Goal: Task Accomplishment & Management: Use online tool/utility

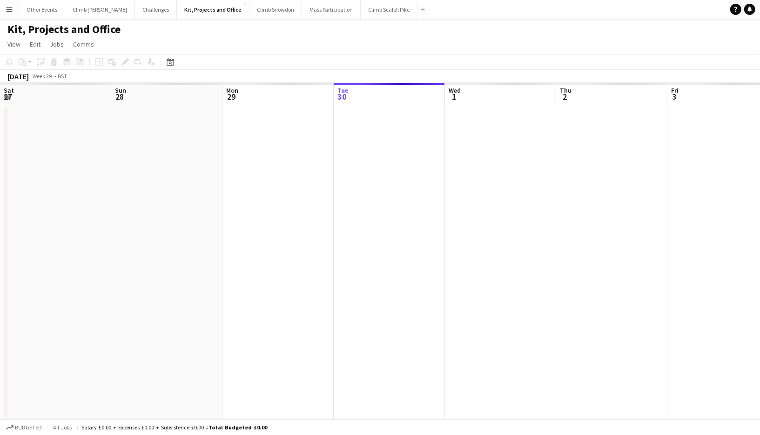
scroll to position [0, 222]
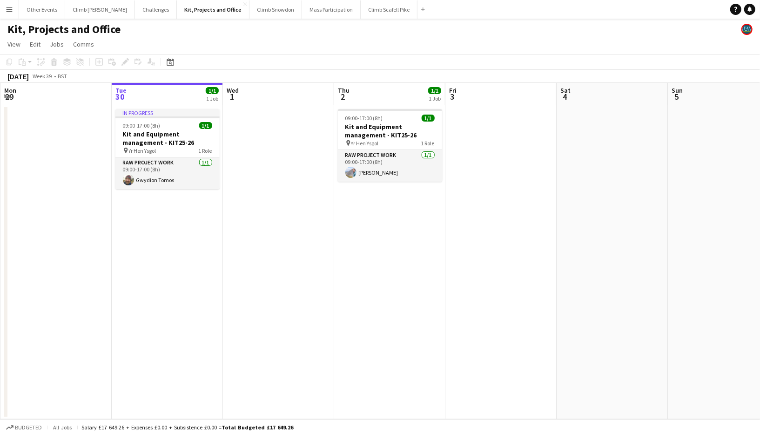
click at [135, 19] on div "Kit, Projects and Office" at bounding box center [380, 28] width 760 height 18
click at [135, 7] on button "Challenges Close" at bounding box center [156, 9] width 42 height 18
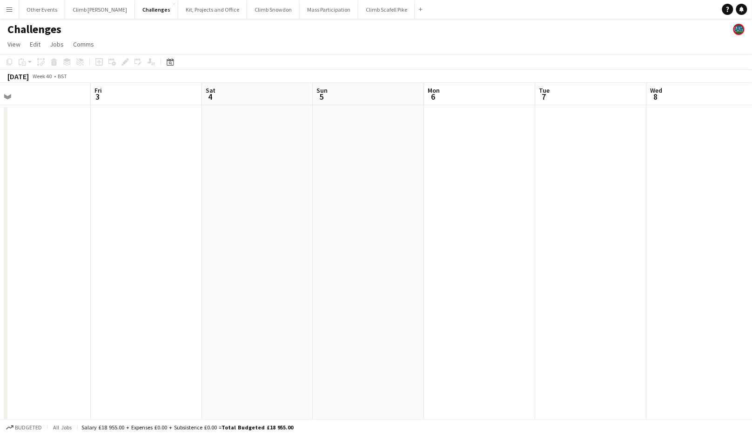
drag, startPoint x: 616, startPoint y: 318, endPoint x: 289, endPoint y: 335, distance: 328.1
click at [289, 335] on app-calendar-viewport "Mon 29 Tue 30 Wed 1 Thu 2 Fri 3 Sat 4 Sun 5 Mon 6 Tue 7 Wed 8 Thu 9 Fri 10" at bounding box center [376, 332] width 752 height 498
drag, startPoint x: 206, startPoint y: 318, endPoint x: 553, endPoint y: 234, distance: 357.2
click at [739, 212] on app-calendar-viewport "Mon 29 Tue 30 Wed 1 Thu 2 Fri 3 Sat 4 Sun 5 Mon 6 Tue 7 Wed 8 Thu 9 Fri 10" at bounding box center [376, 332] width 752 height 498
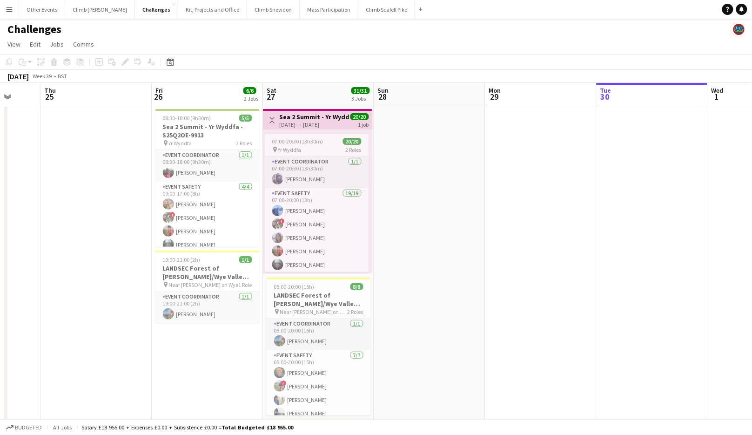
scroll to position [0, 208]
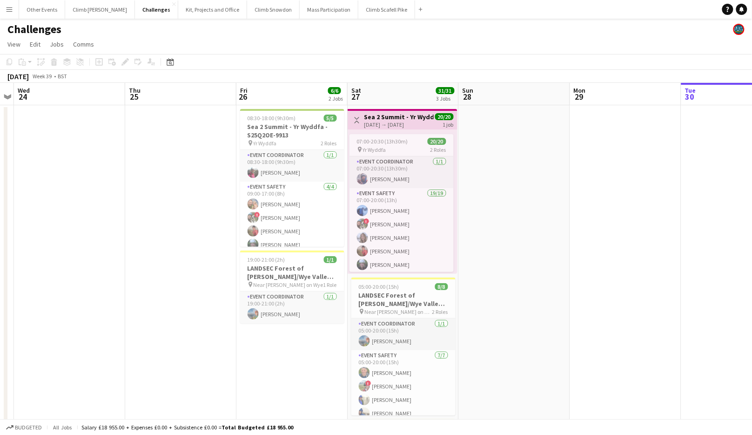
drag, startPoint x: 285, startPoint y: 262, endPoint x: 635, endPoint y: 228, distance: 351.6
click at [635, 228] on app-calendar-viewport "Mon 22 Tue 23 Wed 24 Thu 25 Fri 26 6/6 2 Jobs Sat 27 31/31 3 Jobs Sun 28 Mon 29…" at bounding box center [376, 332] width 752 height 498
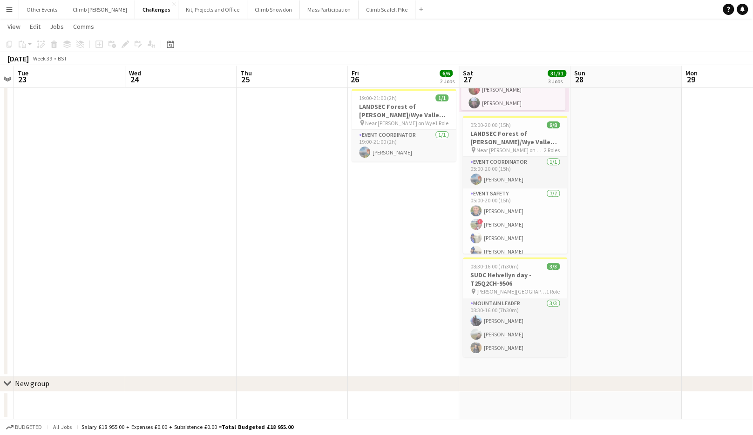
scroll to position [160, 0]
click at [358, 17] on button "Climb Scafell Pike Close" at bounding box center [386, 9] width 57 height 18
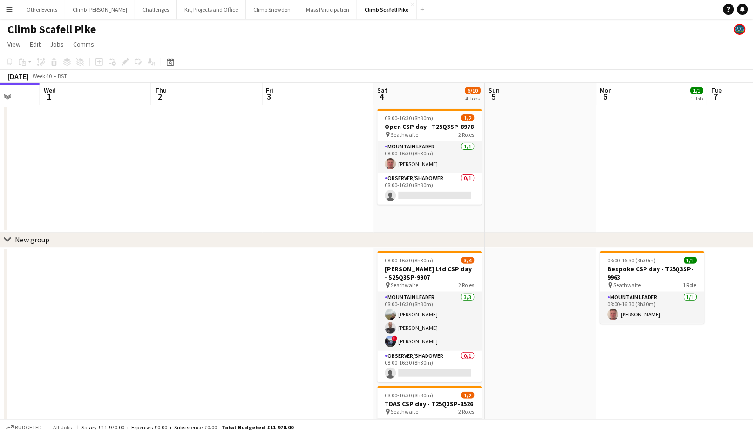
scroll to position [0, 295]
drag, startPoint x: 494, startPoint y: 199, endPoint x: 320, endPoint y: 209, distance: 174.4
click at [320, 209] on app-calendar-viewport "Sun 28 Mon 29 Tue 30 Wed 1 Thu 2 Fri 3 Sat 4 6/10 4 Jobs Sun 5 Mon 6 1/1 1 Job …" at bounding box center [376, 351] width 753 height 536
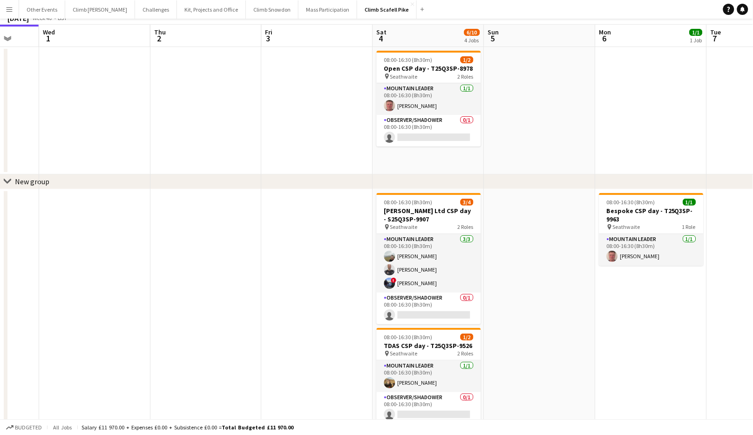
scroll to position [71, 0]
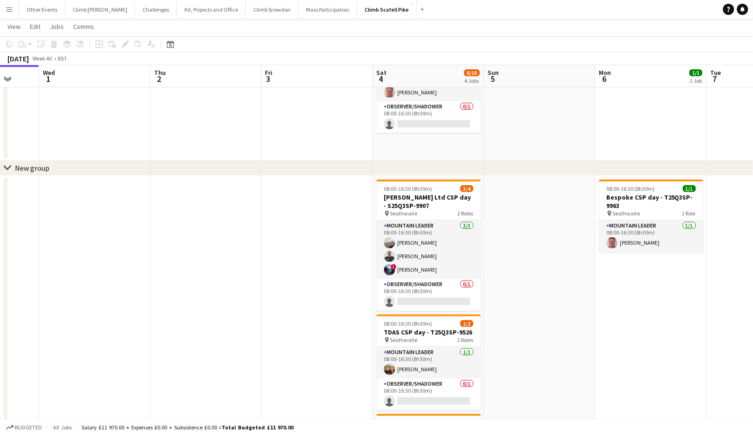
click at [11, 12] on app-icon "Menu" at bounding box center [9, 9] width 7 height 7
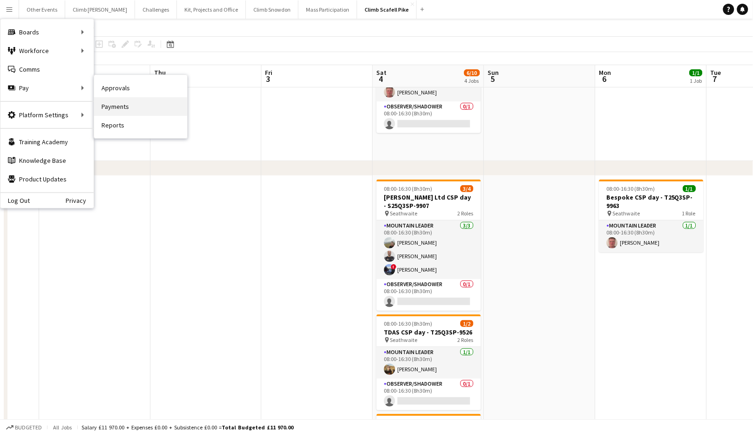
click at [136, 105] on link "Payments" at bounding box center [140, 106] width 93 height 19
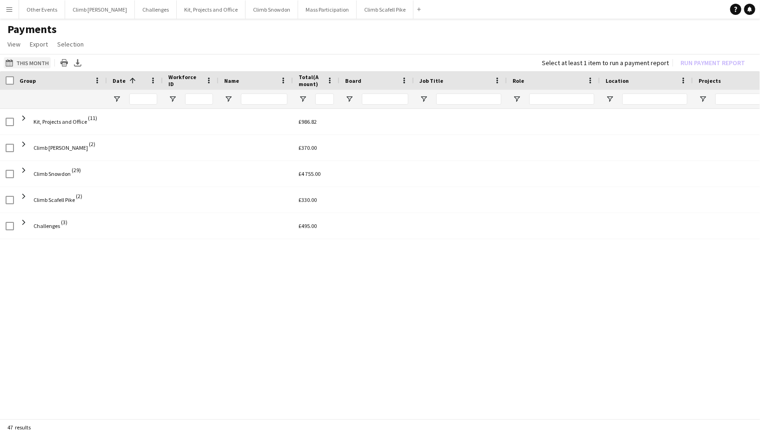
click at [10, 61] on app-icon "This Month" at bounding box center [11, 62] width 11 height 7
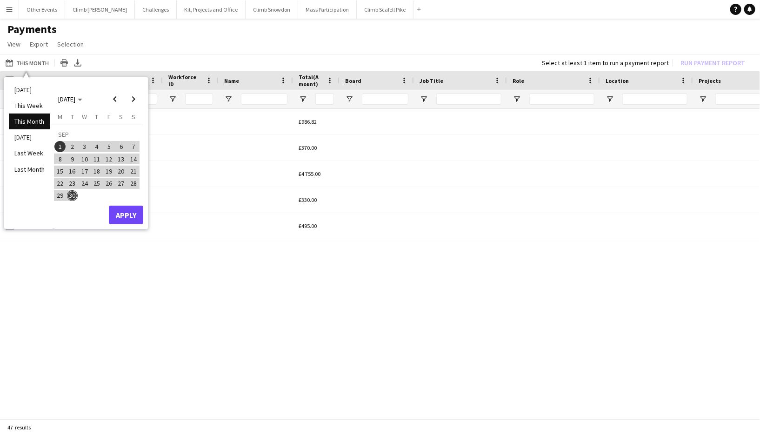
click at [154, 61] on div "This Month This Month [DATE] This Week This Month [DATE] Last Week Last Month […" at bounding box center [380, 62] width 760 height 17
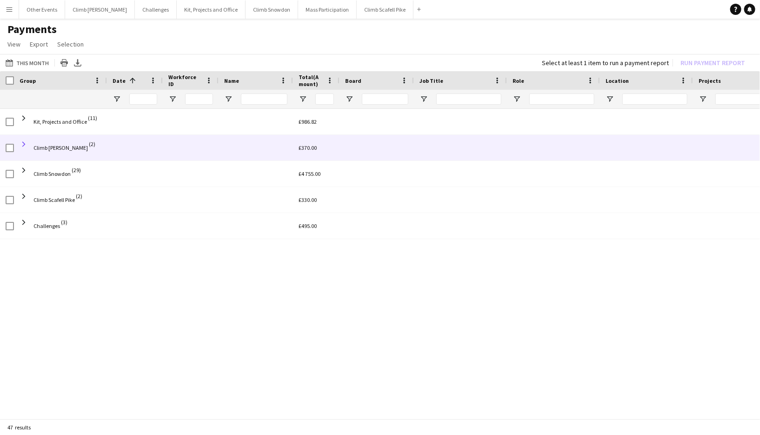
click at [25, 145] on span at bounding box center [24, 144] width 8 height 8
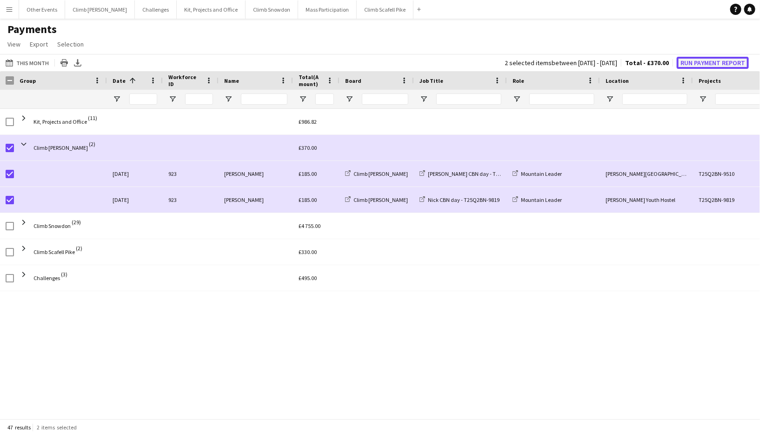
click at [711, 62] on button "Run Payment Report" at bounding box center [713, 63] width 72 height 12
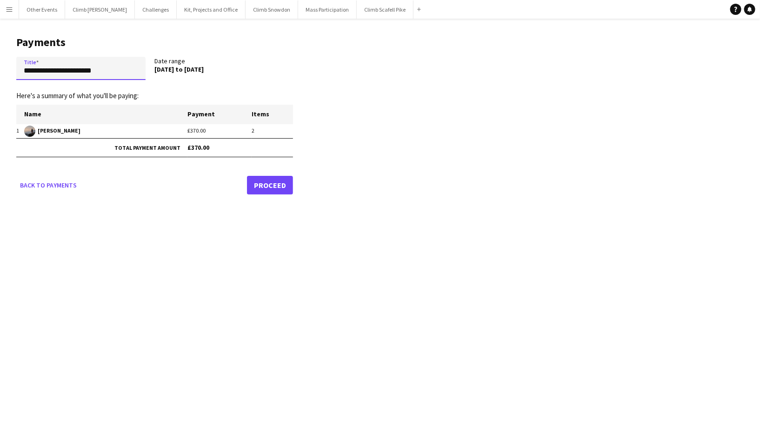
drag, startPoint x: 121, startPoint y: 71, endPoint x: 17, endPoint y: 66, distance: 104.8
click at [17, 66] on input "**********" at bounding box center [80, 68] width 129 height 23
type input "**********"
click at [273, 187] on link "Proceed" at bounding box center [270, 185] width 46 height 19
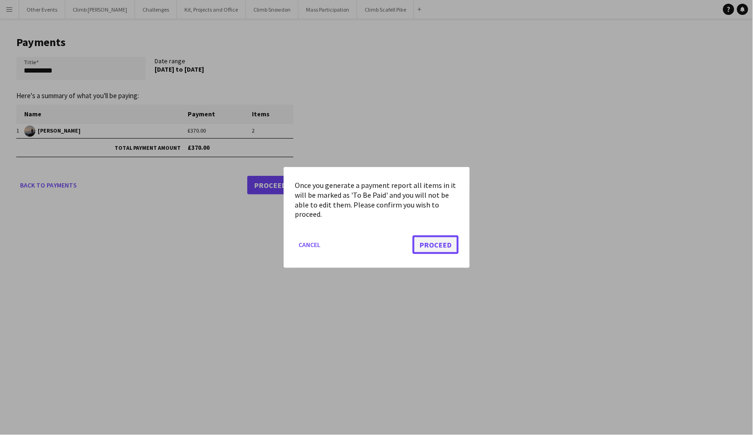
click at [430, 242] on button "Proceed" at bounding box center [435, 244] width 46 height 19
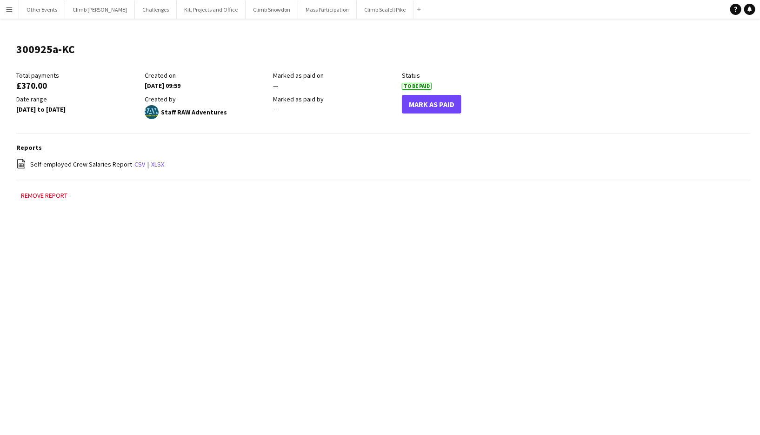
click at [13, 12] on button "Menu" at bounding box center [9, 9] width 19 height 19
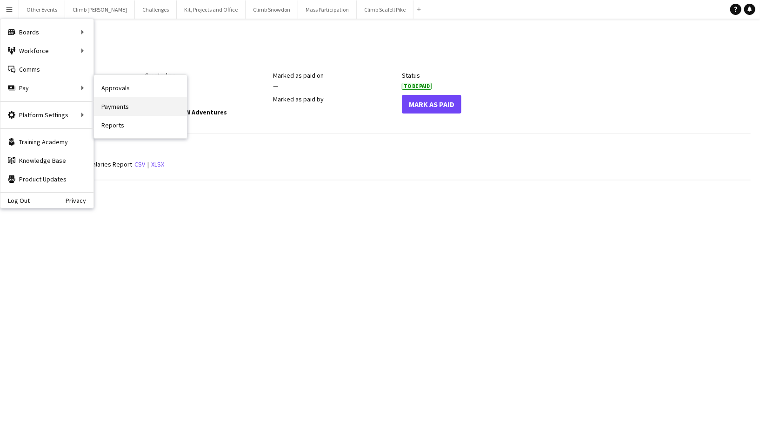
click at [112, 106] on link "Payments" at bounding box center [140, 106] width 93 height 19
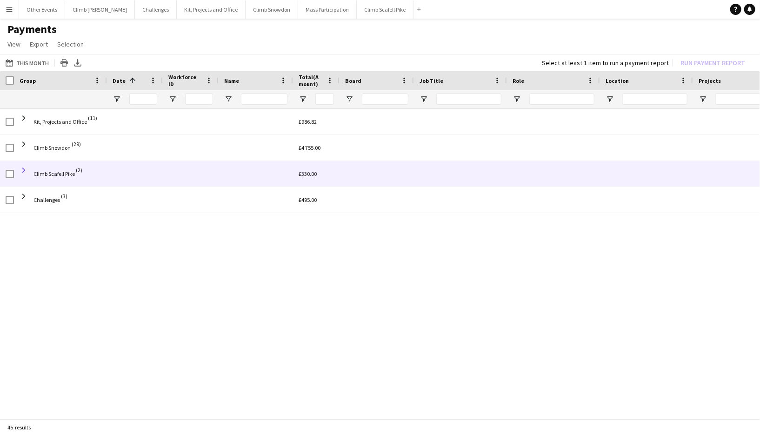
click at [21, 168] on span at bounding box center [24, 170] width 8 height 8
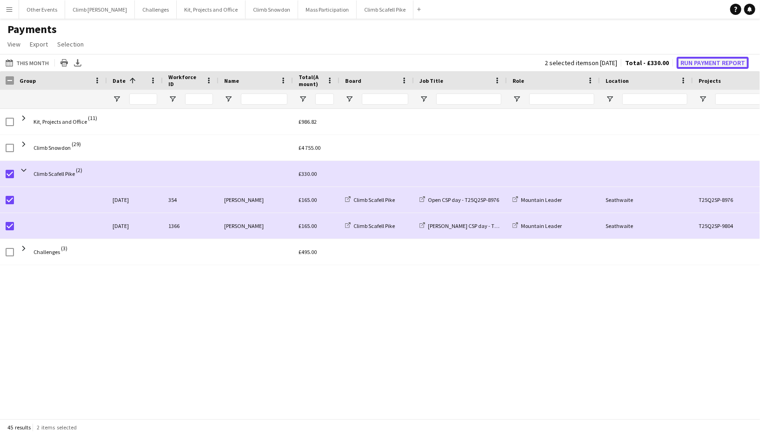
click at [733, 64] on button "Run Payment Report" at bounding box center [713, 63] width 72 height 12
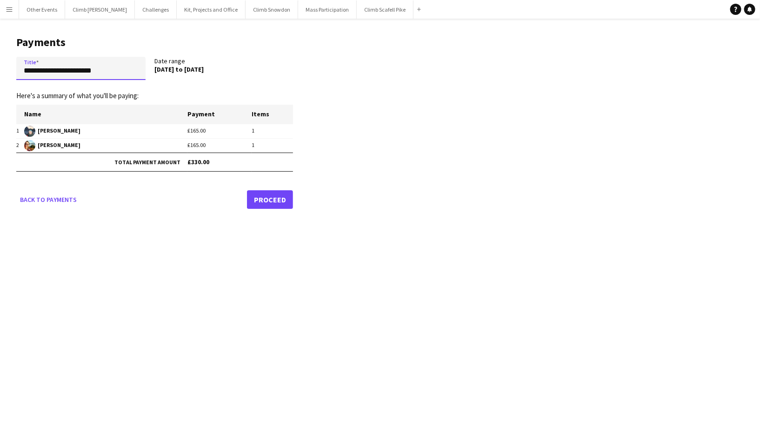
drag, startPoint x: 101, startPoint y: 71, endPoint x: 16, endPoint y: 69, distance: 84.7
click at [16, 69] on input "**********" at bounding box center [80, 68] width 129 height 23
type input "**********"
click at [271, 194] on link "Proceed" at bounding box center [270, 199] width 46 height 19
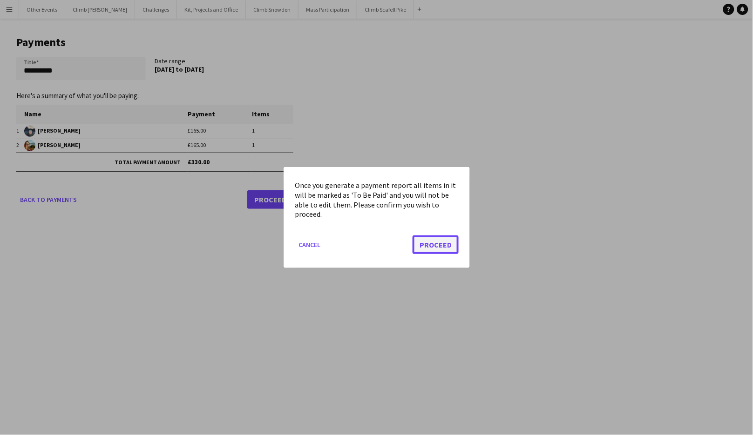
click at [426, 245] on button "Proceed" at bounding box center [435, 244] width 46 height 19
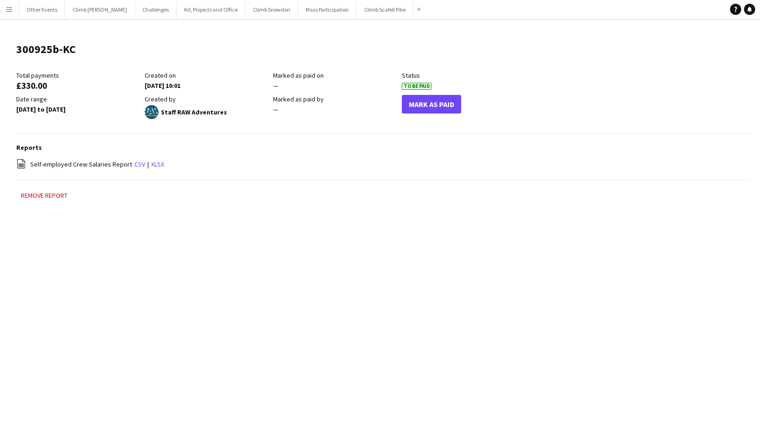
click at [4, 13] on button "Menu" at bounding box center [9, 9] width 19 height 19
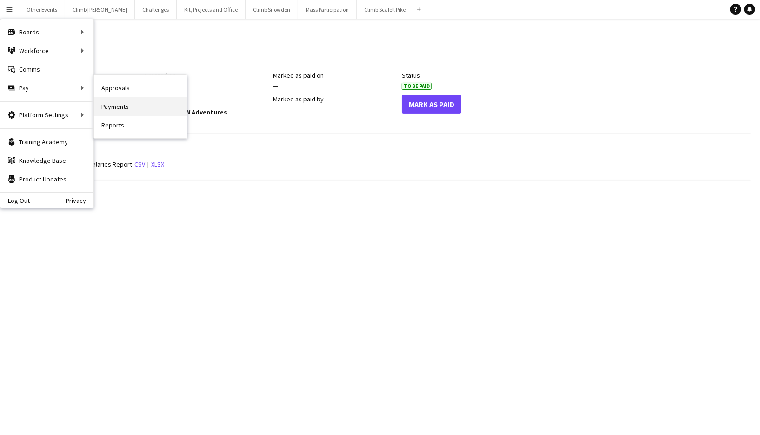
click at [121, 103] on link "Payments" at bounding box center [140, 106] width 93 height 19
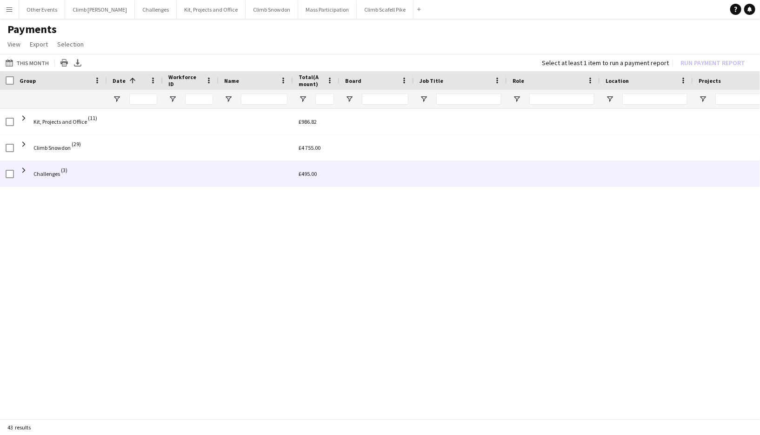
click at [24, 169] on span at bounding box center [24, 170] width 8 height 8
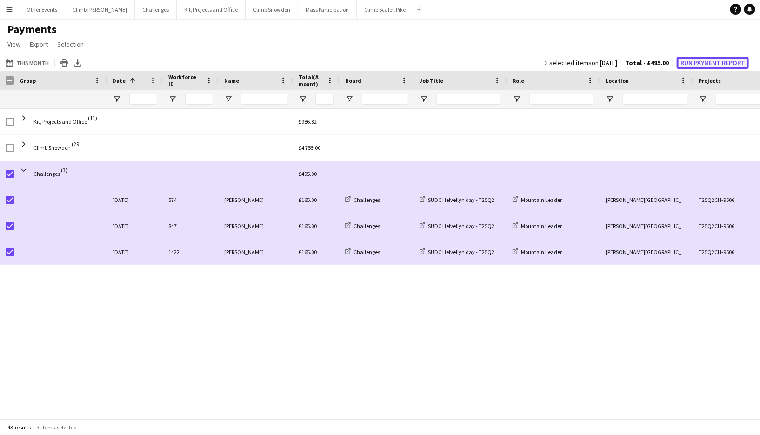
click at [697, 62] on button "Run Payment Report" at bounding box center [713, 63] width 72 height 12
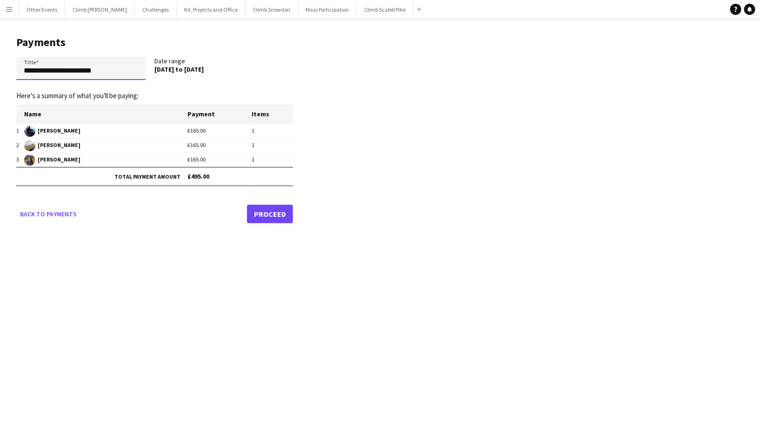
click at [98, 61] on input "**********" at bounding box center [80, 68] width 129 height 23
click at [99, 71] on input "**********" at bounding box center [80, 68] width 129 height 23
type input "**********"
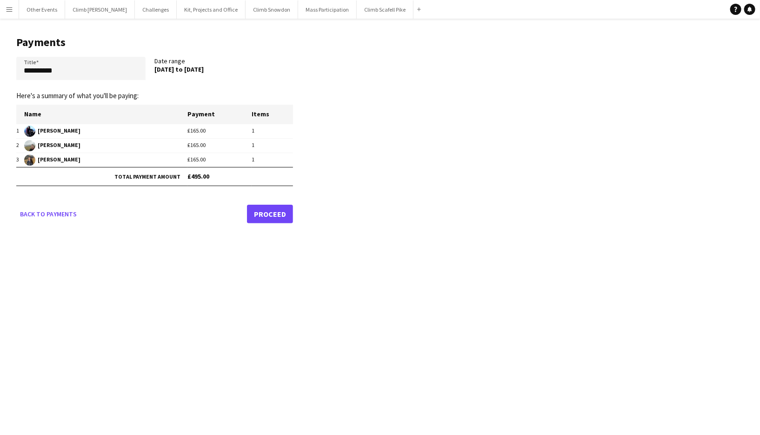
click at [283, 212] on link "Proceed" at bounding box center [270, 214] width 46 height 19
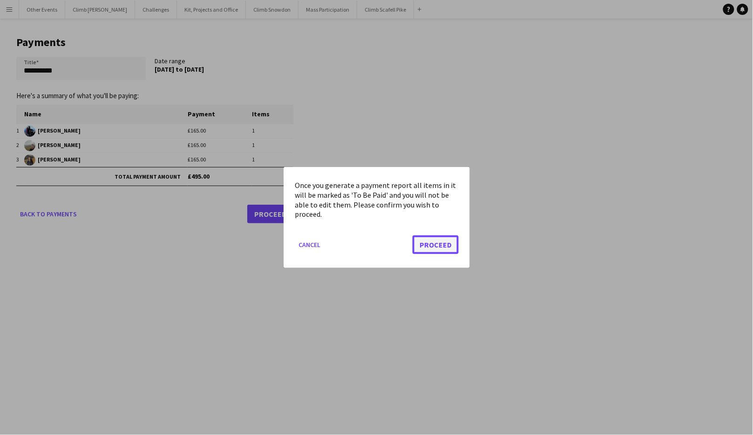
click at [434, 241] on button "Proceed" at bounding box center [435, 244] width 46 height 19
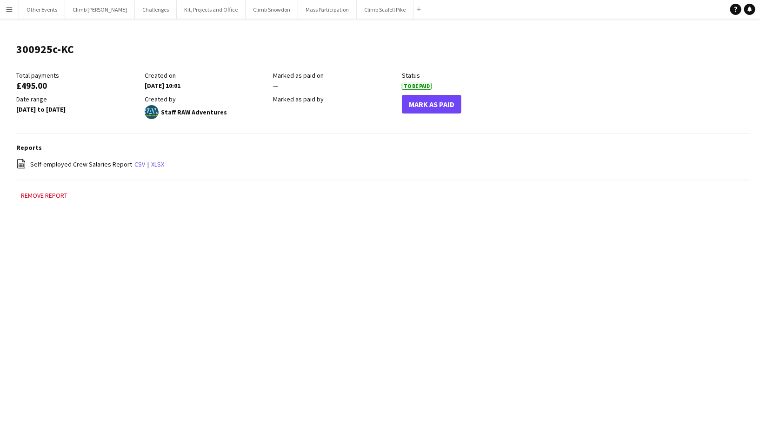
click at [12, 12] on app-icon "Menu" at bounding box center [9, 9] width 7 height 7
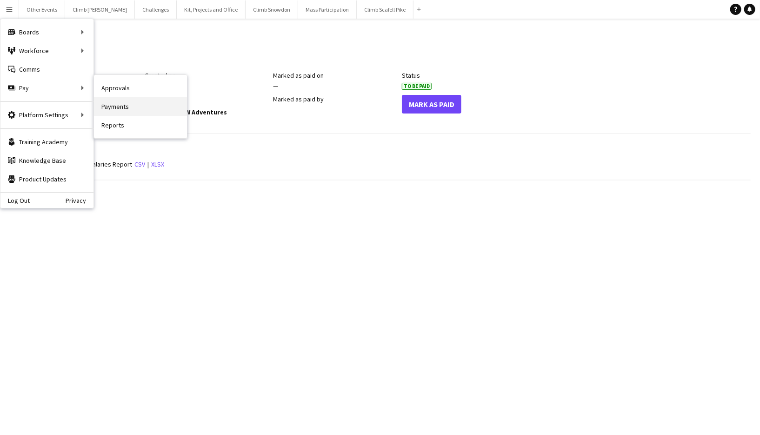
click at [116, 103] on link "Payments" at bounding box center [140, 106] width 93 height 19
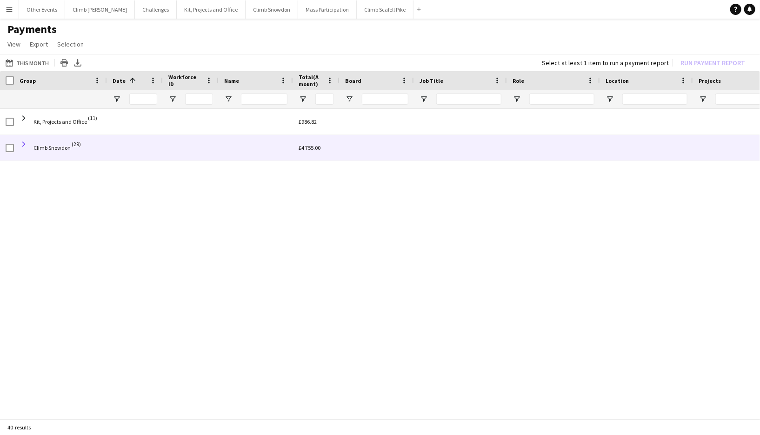
click at [24, 143] on span at bounding box center [24, 144] width 8 height 8
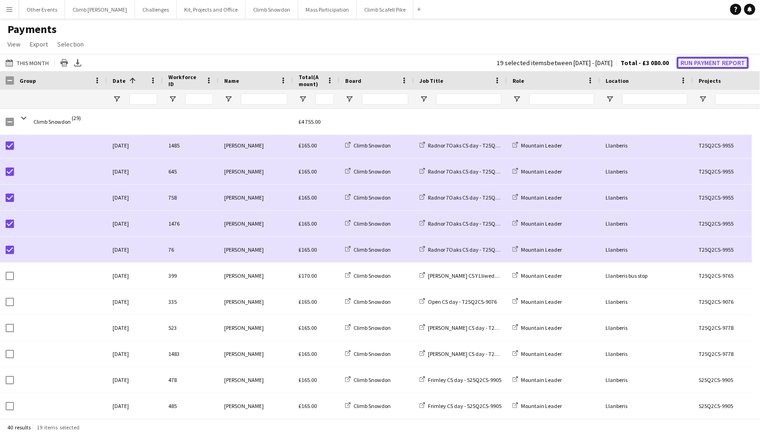
click at [699, 64] on button "Run Payment Report" at bounding box center [713, 63] width 72 height 12
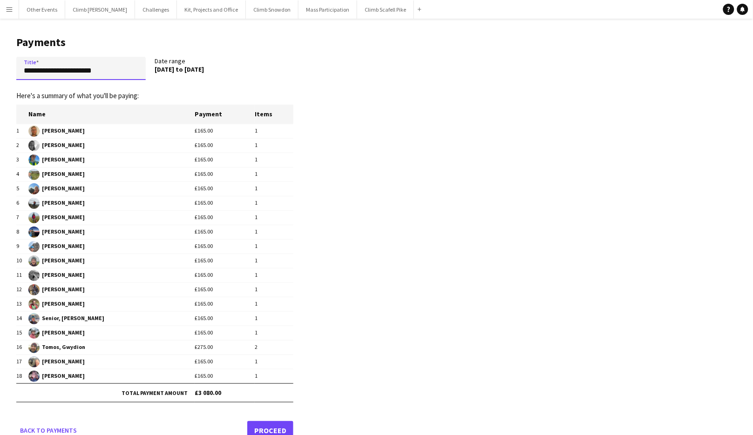
drag, startPoint x: 99, startPoint y: 73, endPoint x: -20, endPoint y: 71, distance: 119.6
click at [0, 71] on html "Menu Boards Boards Boards All jobs Status Workforce Workforce My Workforce Recr…" at bounding box center [376, 227] width 753 height 454
type input "**********"
click at [271, 427] on link "Proceed" at bounding box center [270, 430] width 46 height 19
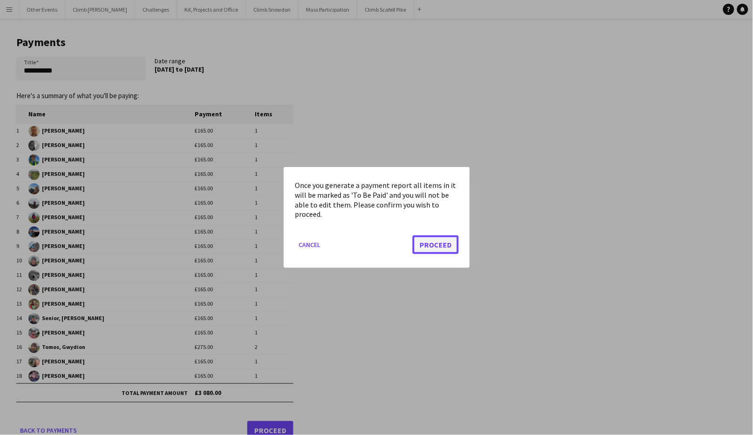
click at [437, 247] on button "Proceed" at bounding box center [435, 244] width 46 height 19
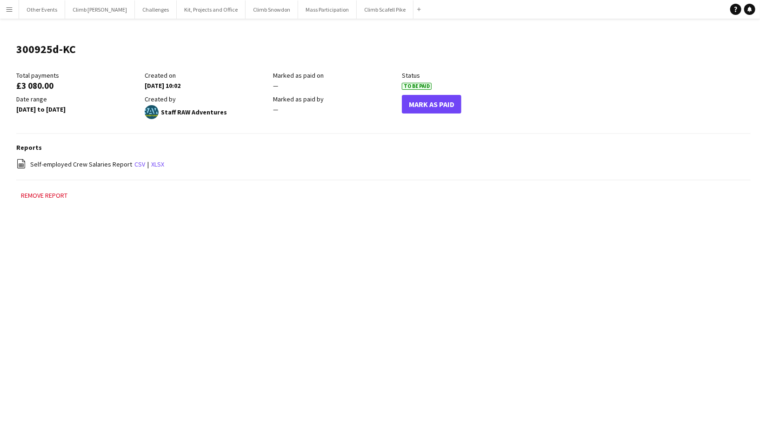
click at [8, 10] on app-icon "Menu" at bounding box center [9, 9] width 7 height 7
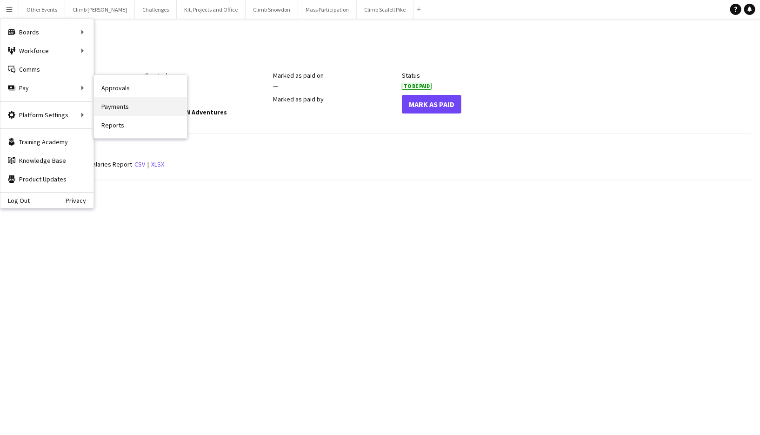
click at [136, 105] on link "Payments" at bounding box center [140, 106] width 93 height 19
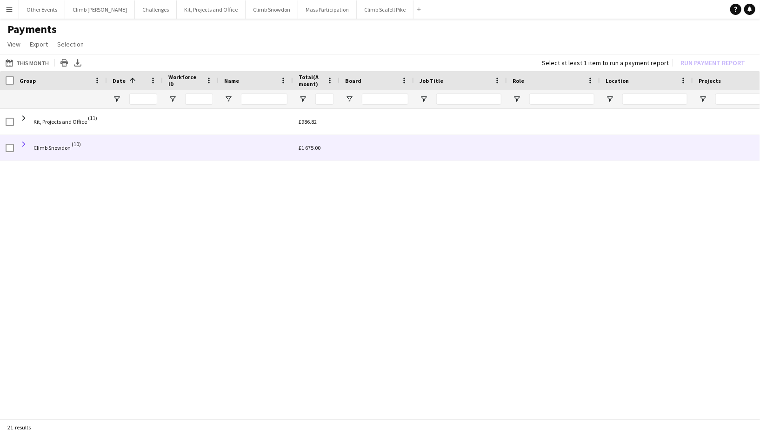
click at [22, 141] on span at bounding box center [24, 144] width 8 height 8
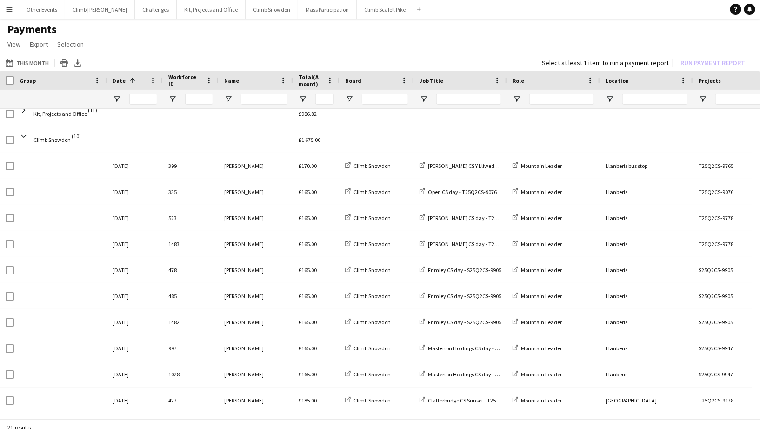
click at [10, 9] on app-icon "Menu" at bounding box center [9, 9] width 7 height 7
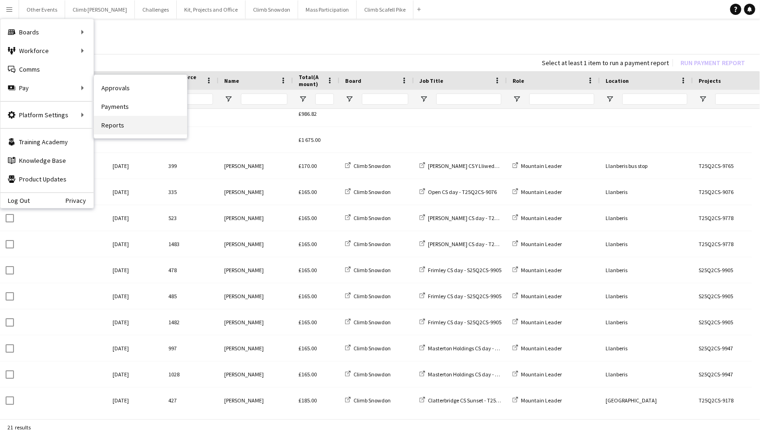
click at [129, 126] on link "Reports" at bounding box center [140, 125] width 93 height 19
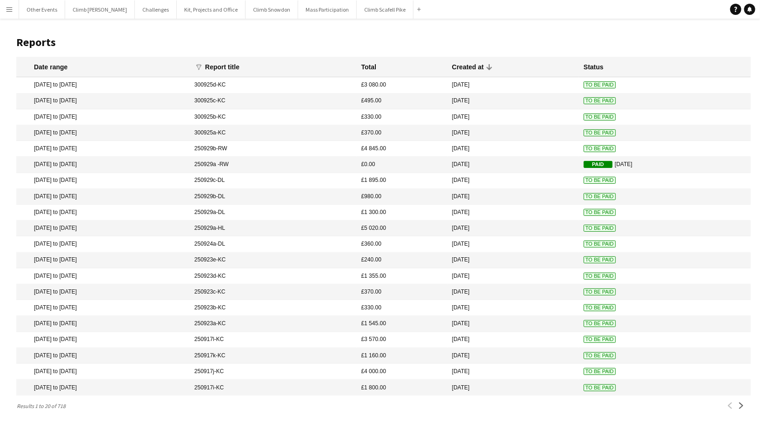
click at [95, 87] on mat-cell "[DATE] to [DATE]" at bounding box center [103, 85] width 174 height 16
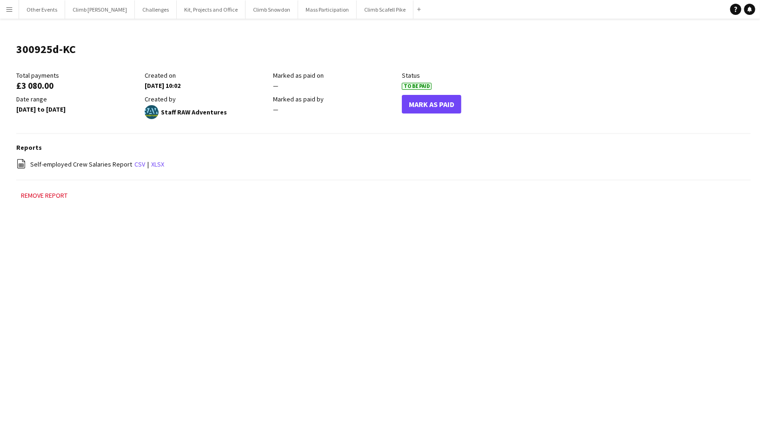
click at [68, 161] on span "Self-employed Crew Salaries Report" at bounding box center [81, 164] width 102 height 8
click at [8, 11] on app-icon "Menu" at bounding box center [9, 9] width 7 height 7
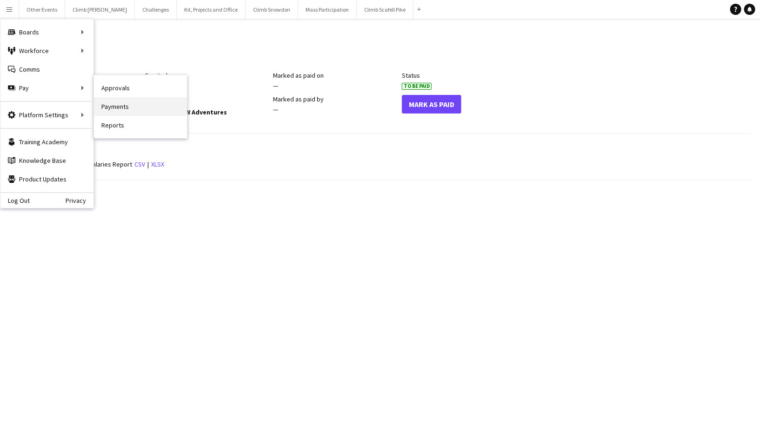
click at [110, 104] on link "Payments" at bounding box center [140, 106] width 93 height 19
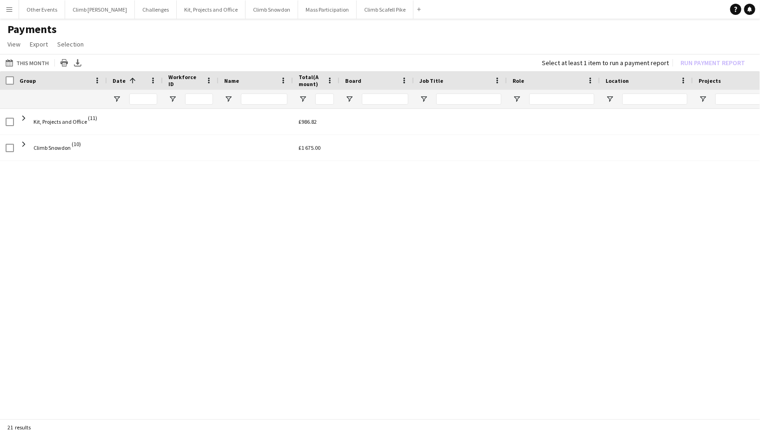
drag, startPoint x: 11, startPoint y: 13, endPoint x: 16, endPoint y: 20, distance: 9.0
click at [11, 13] on button "Menu" at bounding box center [9, 9] width 19 height 19
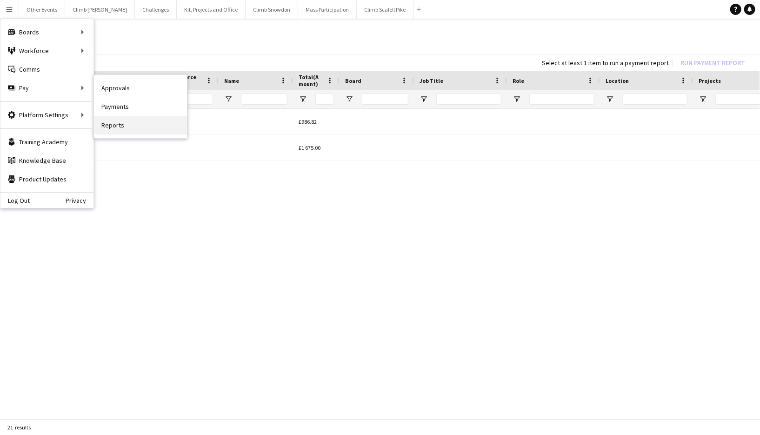
click at [158, 125] on link "Reports" at bounding box center [140, 125] width 93 height 19
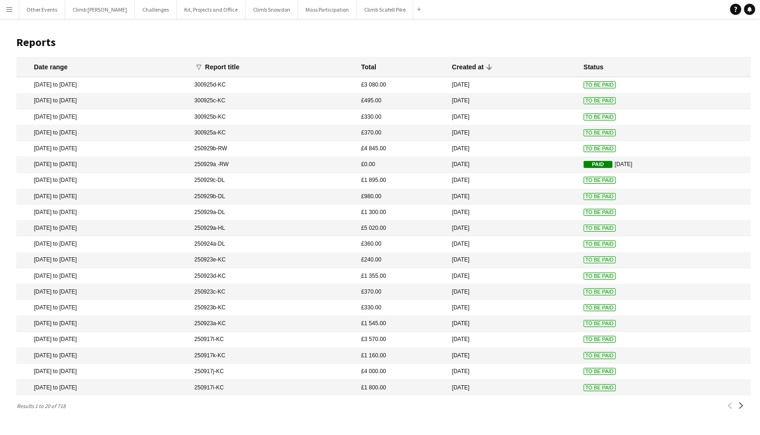
click at [13, 8] on button "Menu" at bounding box center [9, 9] width 19 height 19
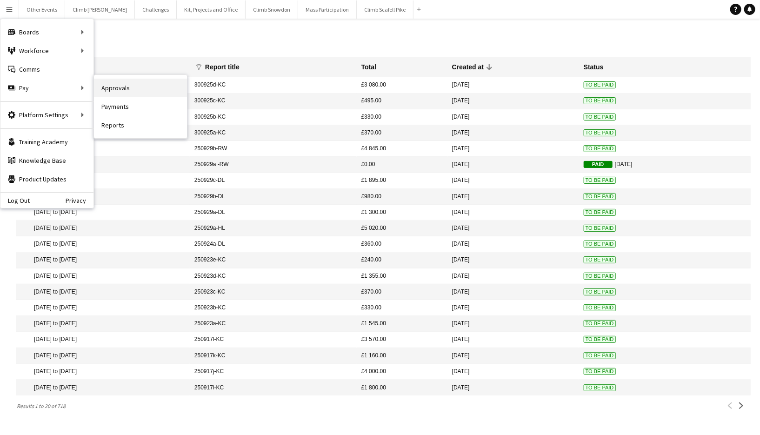
click at [116, 87] on link "Approvals" at bounding box center [140, 88] width 93 height 19
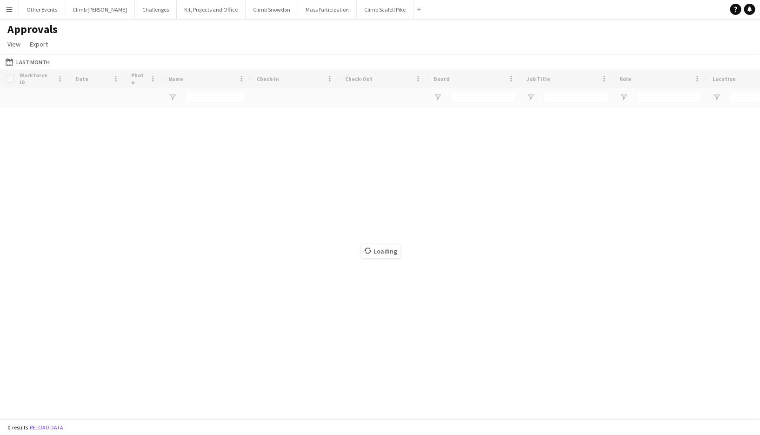
type input "*****"
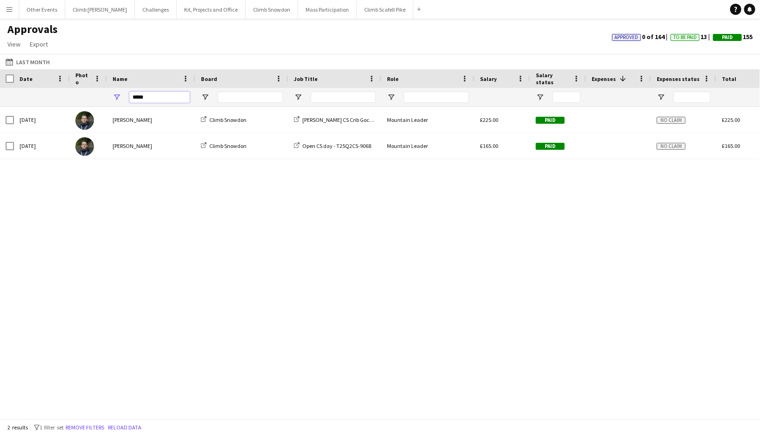
click at [154, 97] on input "*****" at bounding box center [159, 97] width 60 height 11
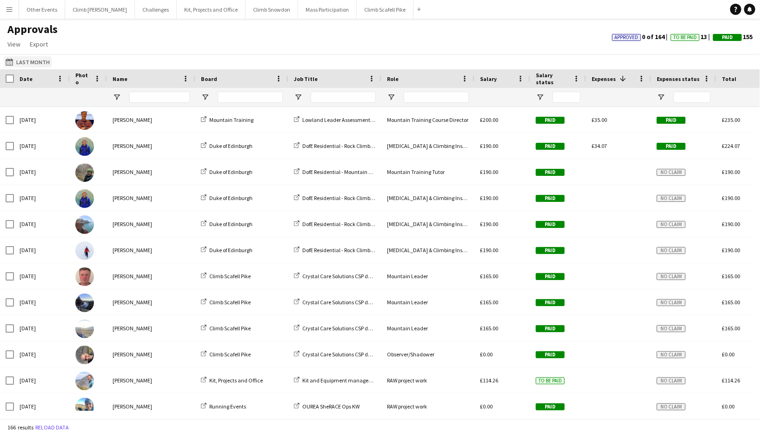
click at [28, 62] on button "Last Month Last Month" at bounding box center [28, 61] width 48 height 11
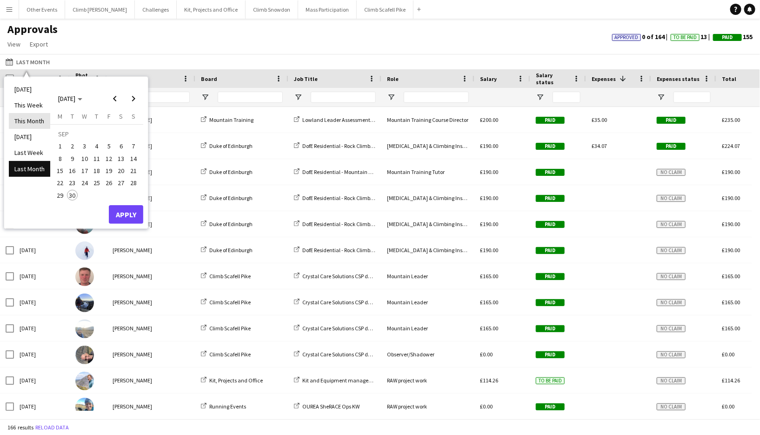
click at [36, 122] on li "This Month" at bounding box center [29, 121] width 41 height 16
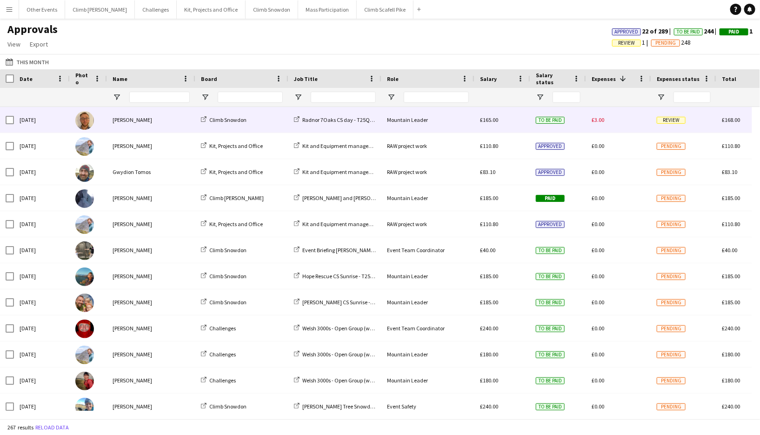
click at [671, 122] on span "Review" at bounding box center [671, 120] width 29 height 7
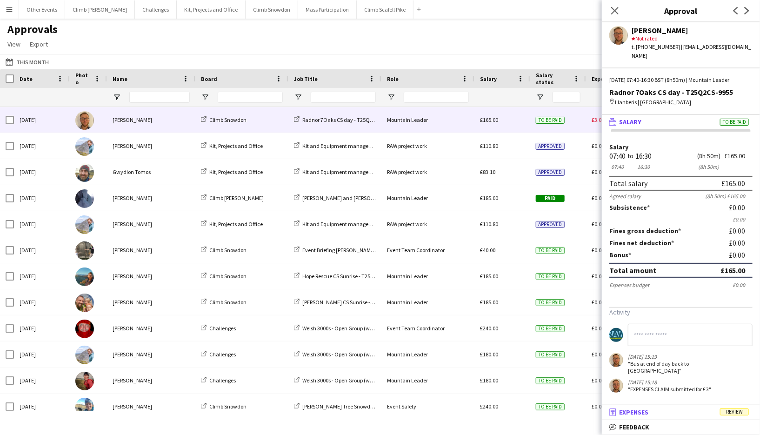
click at [670, 414] on mat-panel-title "receipt Expenses Review" at bounding box center [679, 412] width 155 height 8
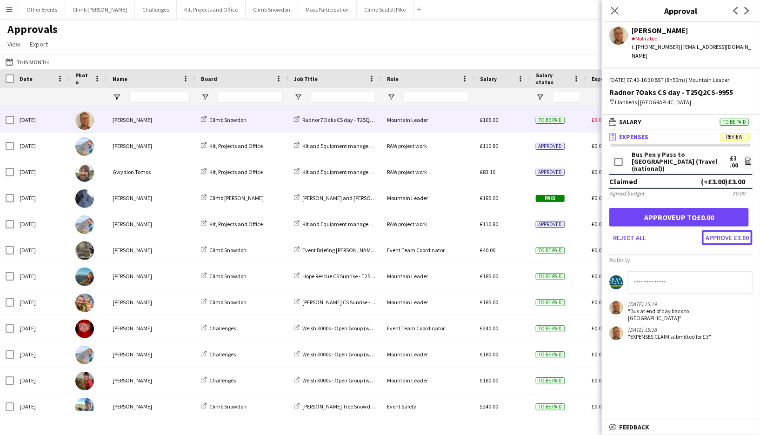
click at [725, 235] on button "Approve £3.00" at bounding box center [727, 237] width 51 height 15
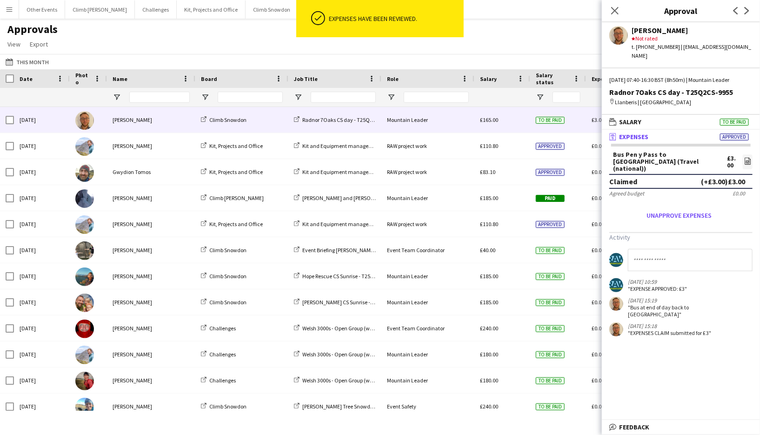
click at [516, 38] on div "Approvals View Customise view Customise filters Reset Filters Reset View Reset …" at bounding box center [380, 38] width 760 height 32
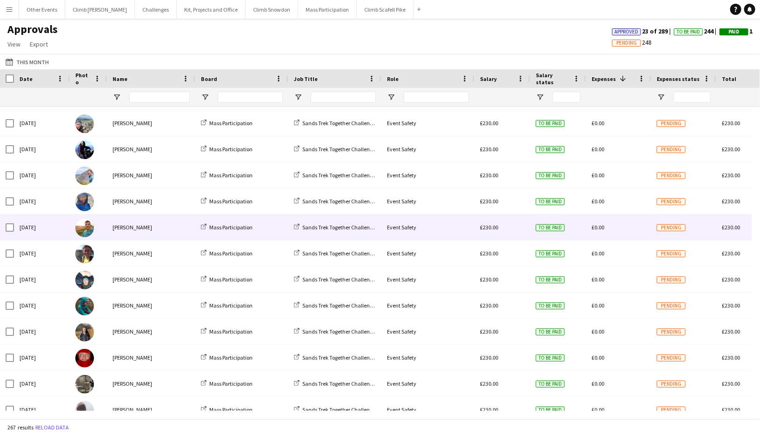
scroll to position [1089, 0]
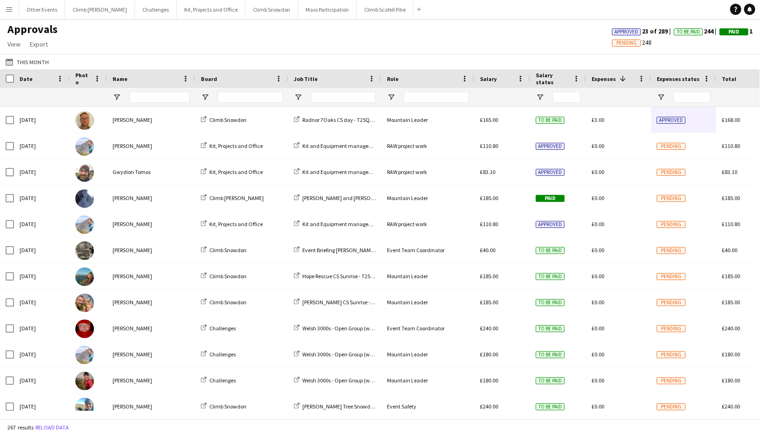
click at [621, 80] on span at bounding box center [623, 78] width 8 height 8
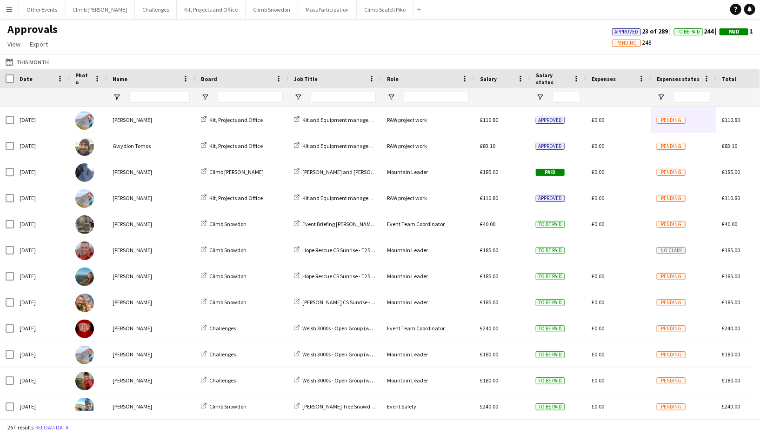
click at [621, 80] on div "Expenses" at bounding box center [613, 79] width 43 height 14
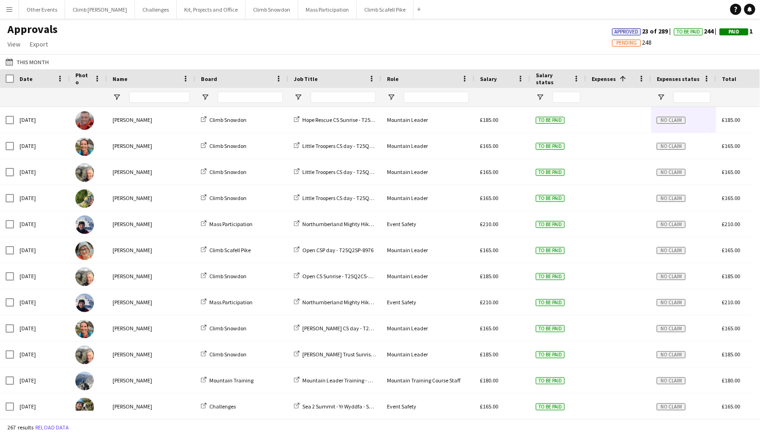
click at [621, 80] on span at bounding box center [623, 78] width 8 height 8
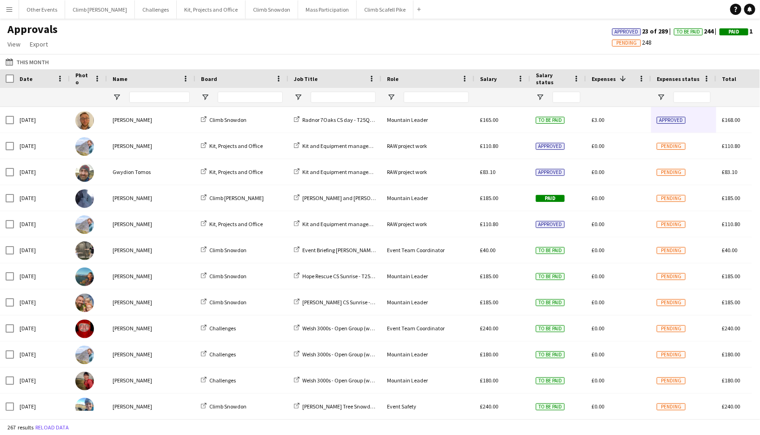
click at [13, 9] on app-icon "Menu" at bounding box center [9, 9] width 7 height 7
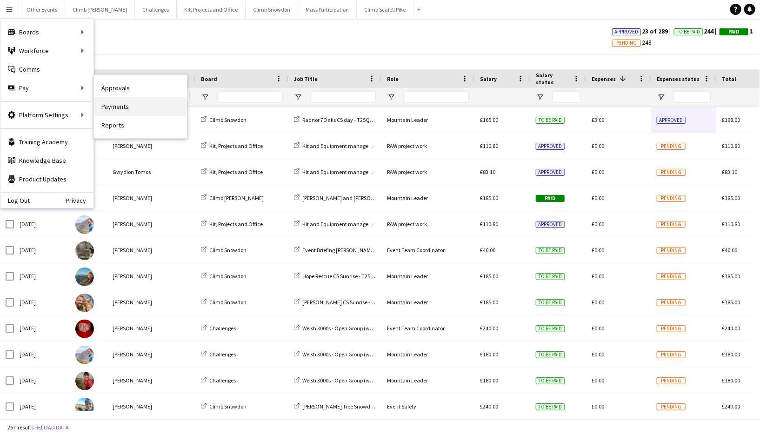
click at [140, 111] on link "Payments" at bounding box center [140, 106] width 93 height 19
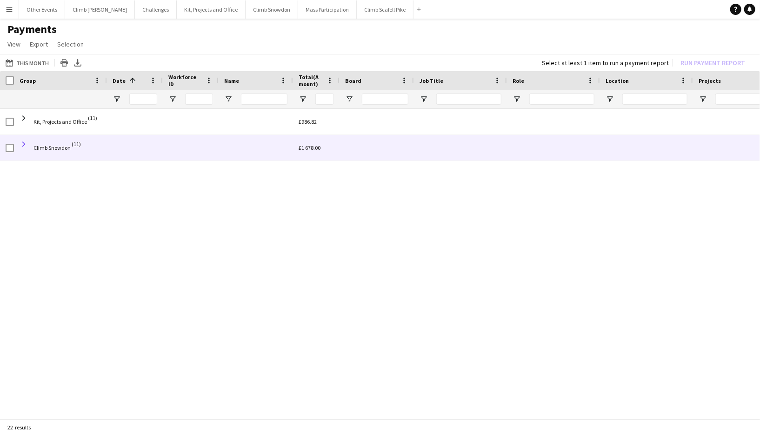
click at [25, 142] on span at bounding box center [24, 144] width 8 height 8
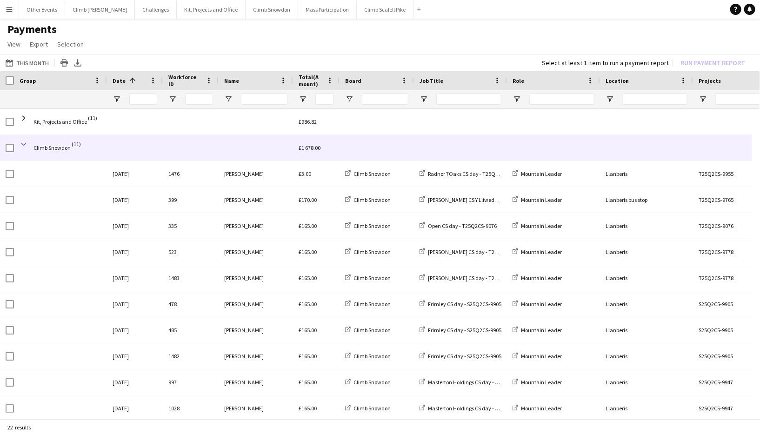
click at [24, 144] on span at bounding box center [24, 144] width 8 height 8
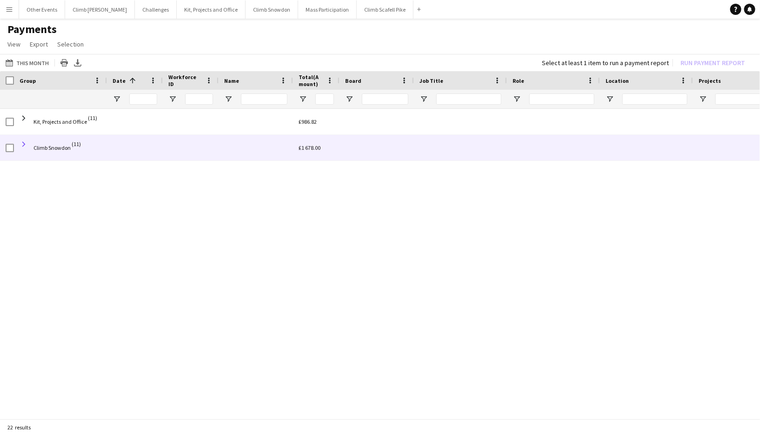
click at [23, 141] on span at bounding box center [24, 144] width 8 height 8
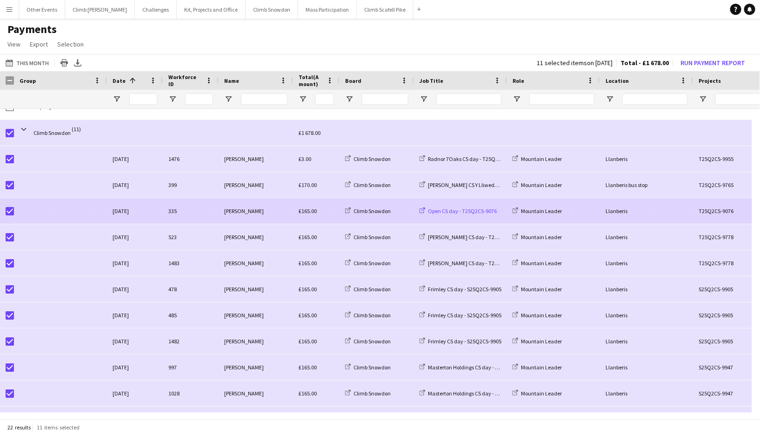
scroll to position [22, 0]
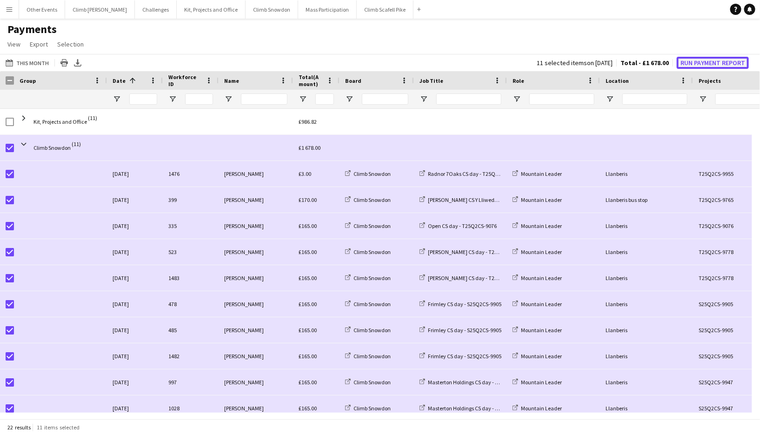
click at [698, 65] on button "Run Payment Report" at bounding box center [713, 63] width 72 height 12
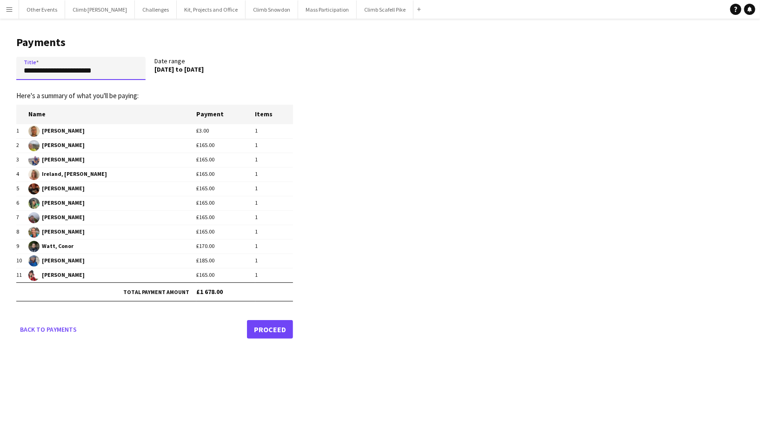
drag, startPoint x: 114, startPoint y: 68, endPoint x: 0, endPoint y: 64, distance: 114.5
click at [0, 64] on main "**********" at bounding box center [151, 186] width 302 height 334
type input "**********"
click at [276, 328] on link "Proceed" at bounding box center [270, 329] width 46 height 19
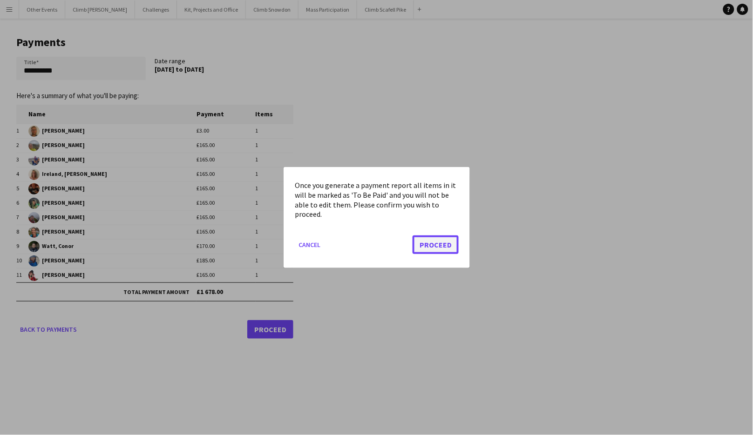
click at [443, 242] on button "Proceed" at bounding box center [435, 244] width 46 height 19
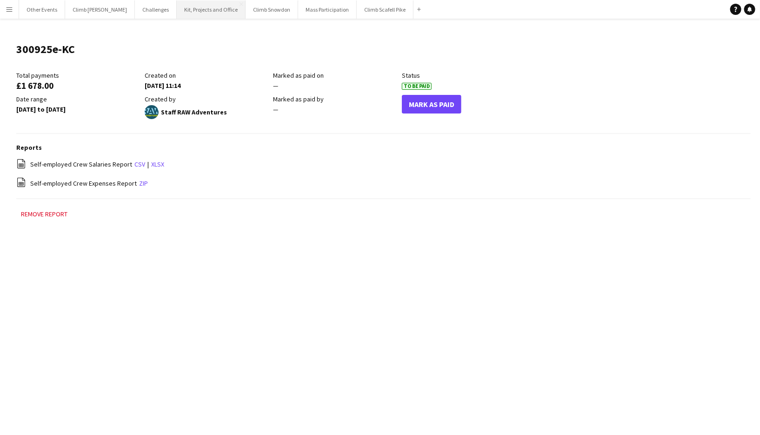
click at [187, 14] on button "Kit, Projects and Office Close" at bounding box center [211, 9] width 69 height 18
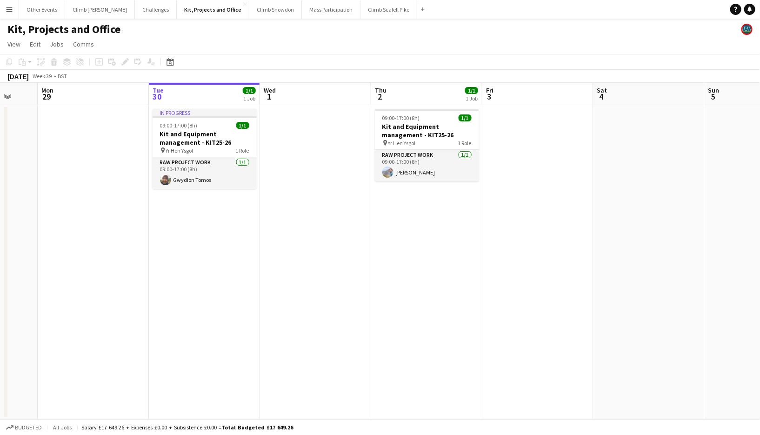
scroll to position [0, 288]
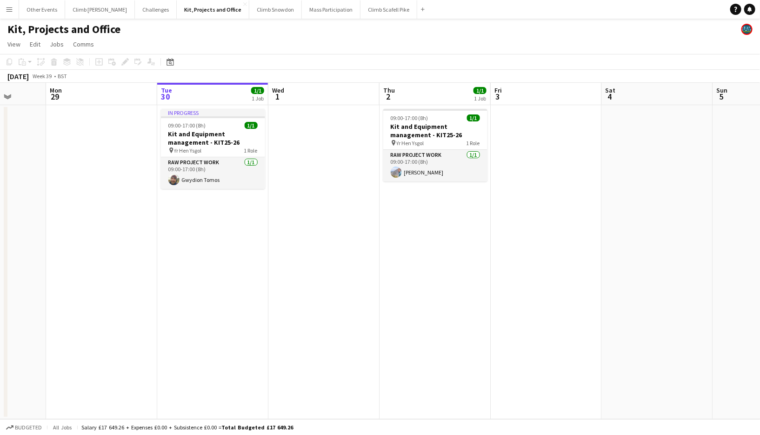
drag, startPoint x: 450, startPoint y: 231, endPoint x: 496, endPoint y: 236, distance: 45.8
click at [496, 236] on app-calendar-viewport "Fri 26 Sat 27 Sun 28 Mon 29 Tue 30 1/1 1 Job Wed 1 Thu 2 1/1 1 Job Fri 3 Sat 4 …" at bounding box center [380, 251] width 760 height 336
click at [8, 9] on app-icon "Menu" at bounding box center [9, 9] width 7 height 7
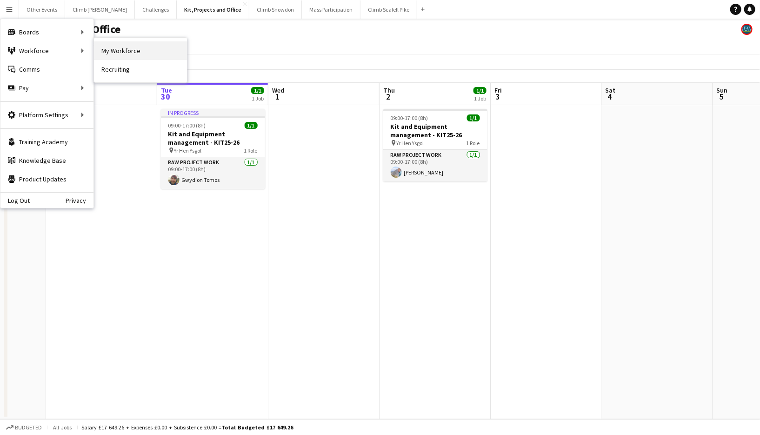
click at [135, 58] on link "My Workforce" at bounding box center [140, 50] width 93 height 19
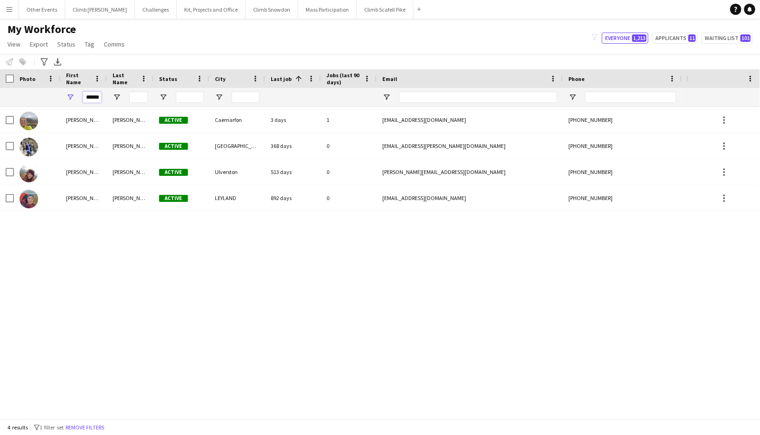
click at [95, 94] on input "******" at bounding box center [92, 97] width 19 height 11
type input "******"
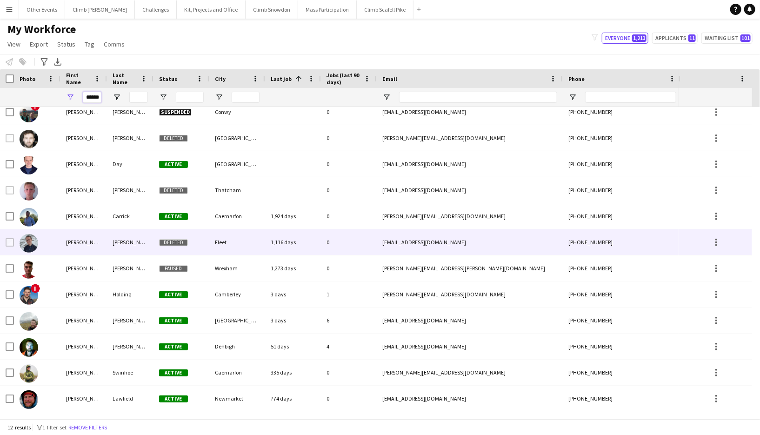
scroll to position [8, 0]
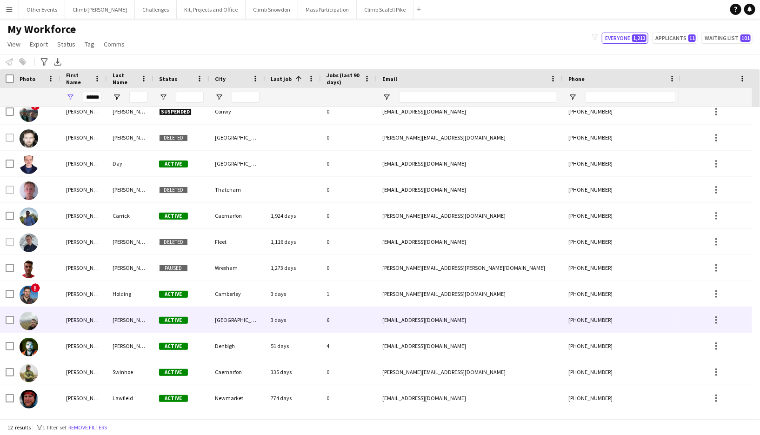
click at [30, 324] on img at bounding box center [29, 321] width 19 height 19
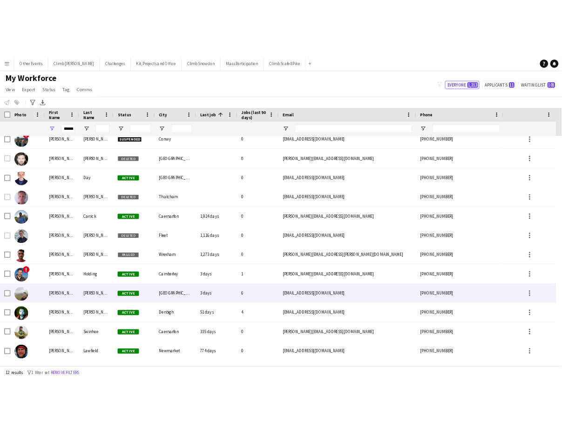
scroll to position [0, 0]
